Goal: Task Accomplishment & Management: Complete application form

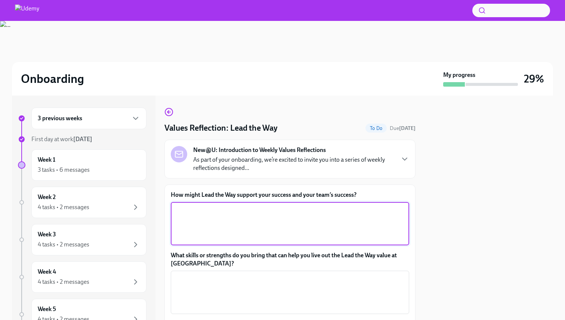
click at [187, 209] on textarea "How might Lead the Way support your success and your team’s success?" at bounding box center [289, 224] width 229 height 36
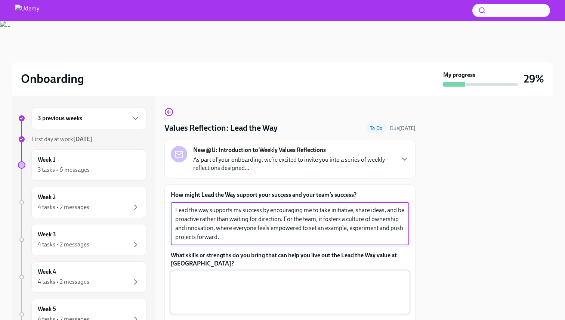
type textarea "Lead the way supports my success by encouraging me to take initiative, share id…"
click at [203, 286] on textarea "What skills or strengths do you bring that can help you live out the Lead the W…" at bounding box center [289, 293] width 229 height 36
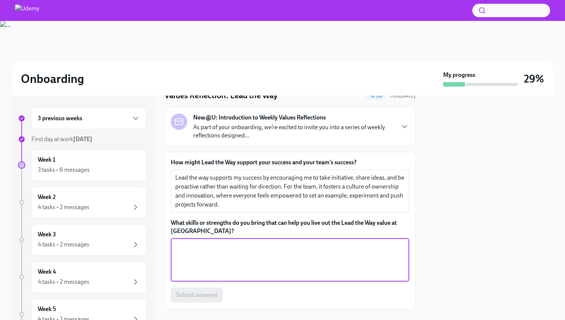
scroll to position [34, 0]
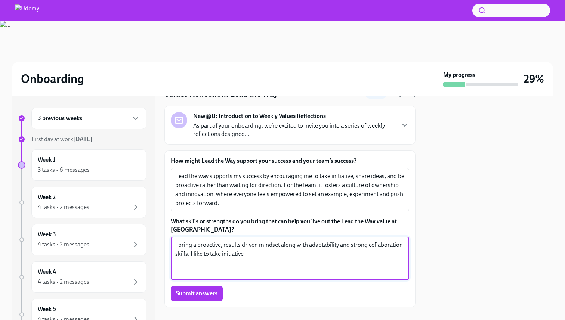
drag, startPoint x: 250, startPoint y: 258, endPoint x: 254, endPoint y: 258, distance: 4.1
click at [254, 258] on textarea "I bring a proactive, results driven mindset along with adaptability and strong …" at bounding box center [289, 259] width 229 height 36
drag, startPoint x: 280, startPoint y: 253, endPoint x: 218, endPoint y: 253, distance: 62.8
click at [218, 253] on textarea "I bring a proactive, results driven mindset along with adaptability and strong …" at bounding box center [289, 259] width 229 height 36
type textarea "I bring a proactive, results driven mindset along with adaptability and strong …"
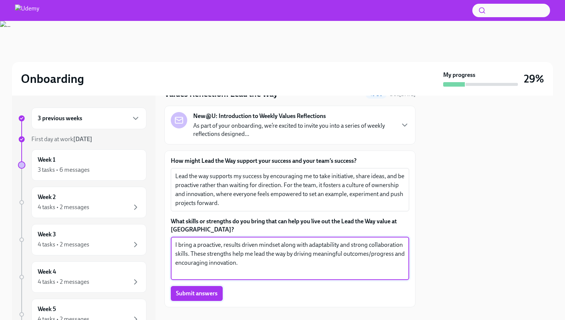
click at [212, 297] on span "Submit answers" at bounding box center [196, 293] width 41 height 7
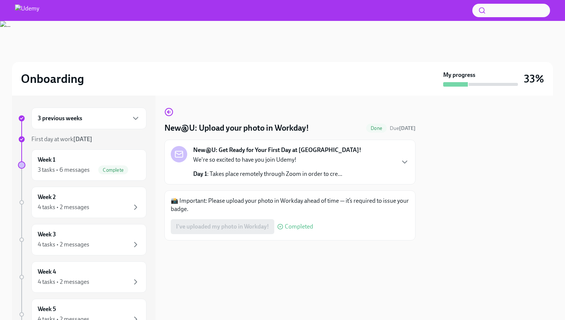
click at [54, 114] on h6 "3 previous weeks" at bounding box center [60, 118] width 44 height 8
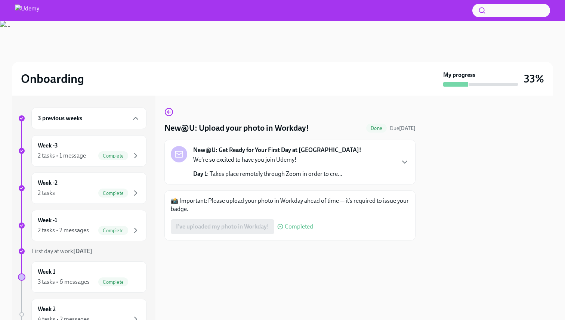
click at [79, 120] on h6 "3 previous weeks" at bounding box center [60, 118] width 44 height 8
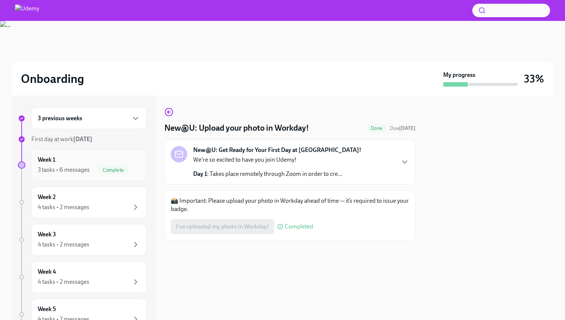
click at [80, 167] on div "3 tasks • 6 messages" at bounding box center [64, 170] width 52 height 8
